Goal: Task Accomplishment & Management: Manage account settings

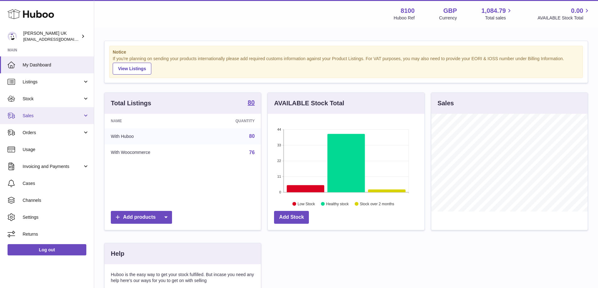
scroll to position [98, 158]
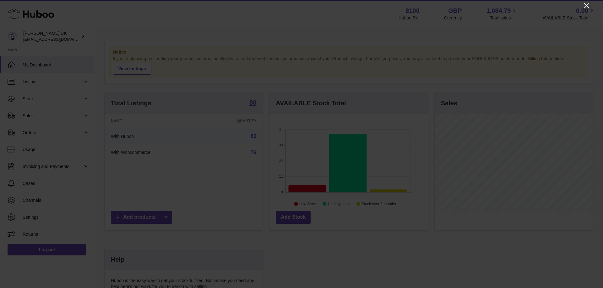
click at [585, 8] on icon "Close" at bounding box center [587, 6] width 8 height 8
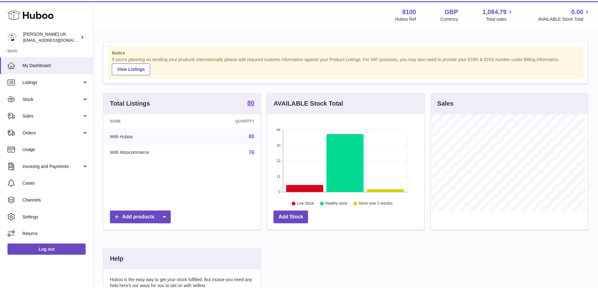
scroll to position [313821, 313763]
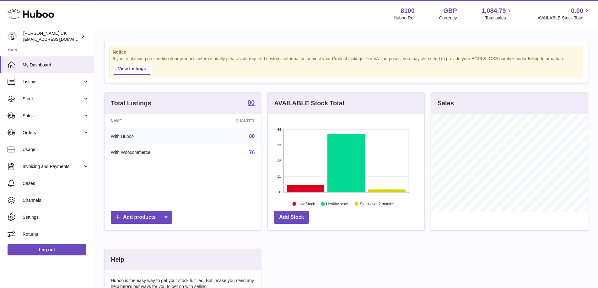
drag, startPoint x: 57, startPoint y: 101, endPoint x: 51, endPoint y: 116, distance: 16.0
click at [57, 101] on span "Stock" at bounding box center [53, 99] width 60 height 6
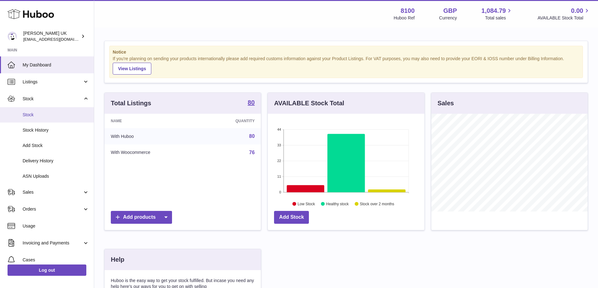
click at [47, 119] on link "Stock" at bounding box center [47, 114] width 94 height 15
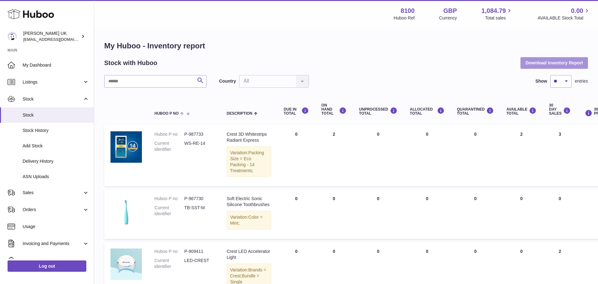
click at [571, 62] on button "Download Inventory Report" at bounding box center [553, 62] width 67 height 11
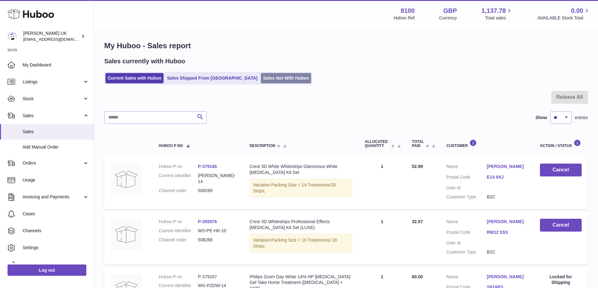
click at [261, 82] on link "Sales Not With Huboo" at bounding box center [286, 78] width 50 height 10
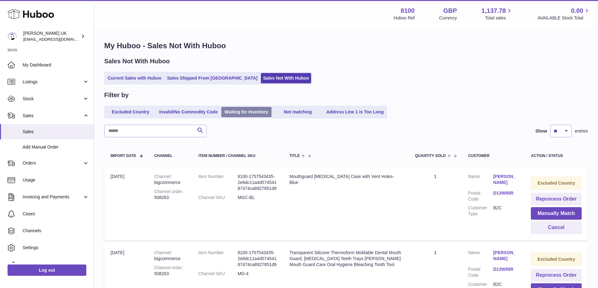
click at [248, 111] on link "Waiting for Inventory" at bounding box center [246, 112] width 50 height 10
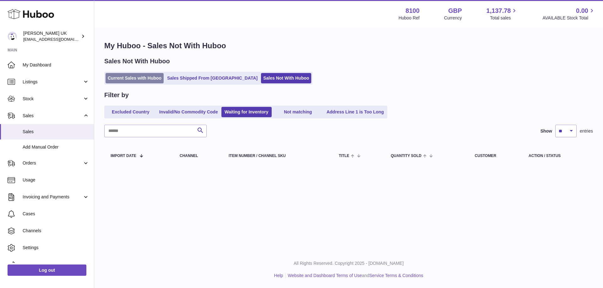
click at [146, 79] on link "Current Sales with Huboo" at bounding box center [134, 78] width 58 height 10
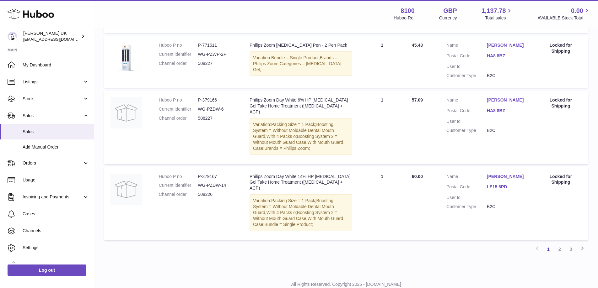
scroll to position [534, 0]
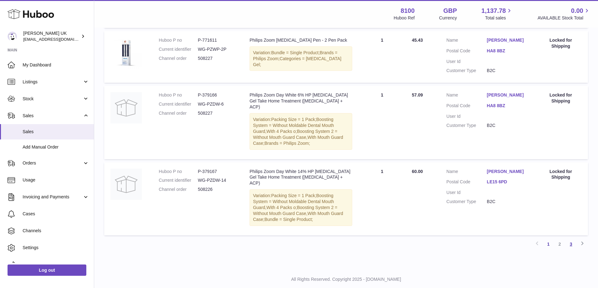
click at [568, 244] on link "3" at bounding box center [570, 244] width 11 height 11
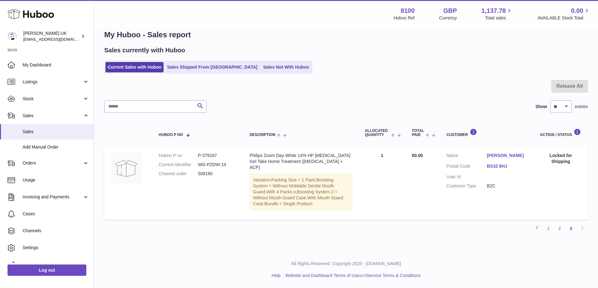
scroll to position [11, 0]
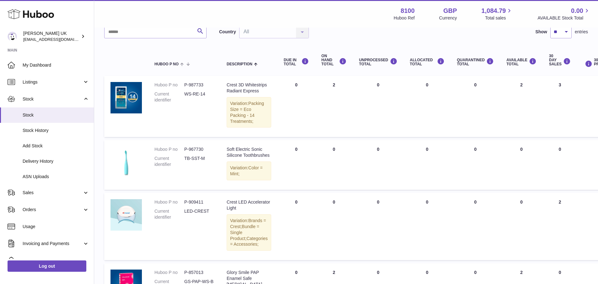
scroll to position [94, 0]
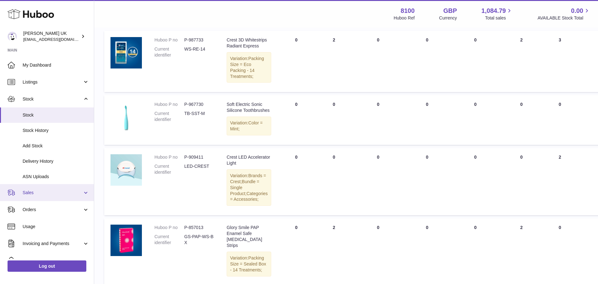
drag, startPoint x: 35, startPoint y: 194, endPoint x: 47, endPoint y: 209, distance: 19.1
click at [35, 194] on span "Sales" at bounding box center [53, 193] width 60 height 6
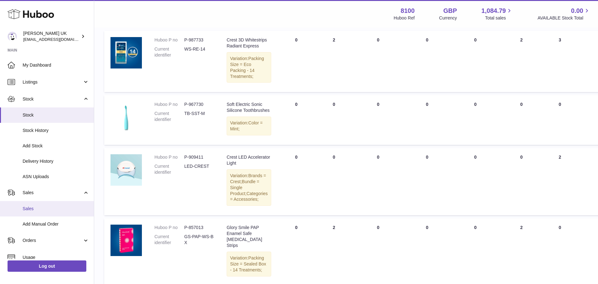
click at [39, 208] on span "Sales" at bounding box center [56, 209] width 67 height 6
